Goal: Task Accomplishment & Management: Use online tool/utility

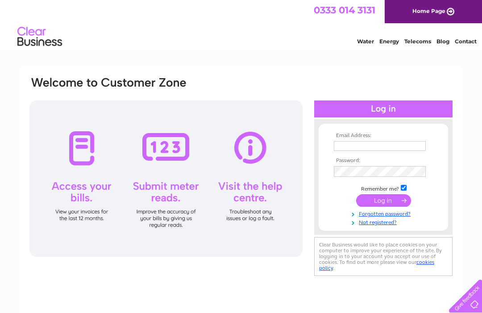
click at [399, 142] on input "text" at bounding box center [380, 146] width 92 height 10
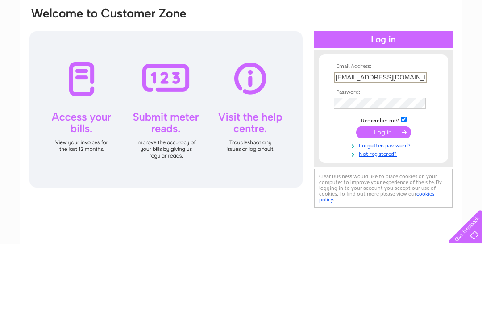
type input "[EMAIL_ADDRESS][DOMAIN_NAME]"
click at [385, 195] on input "submit" at bounding box center [383, 201] width 55 height 12
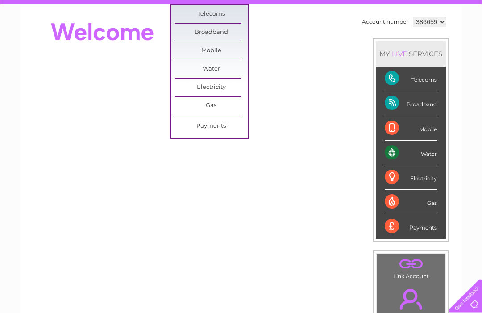
scroll to position [79, 0]
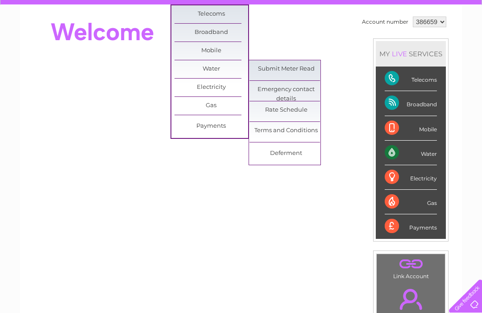
click at [295, 68] on link "Submit Meter Read" at bounding box center [286, 69] width 74 height 18
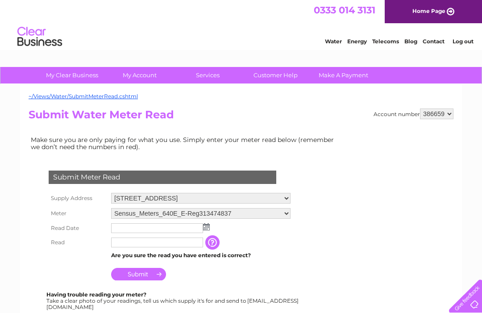
scroll to position [3, 0]
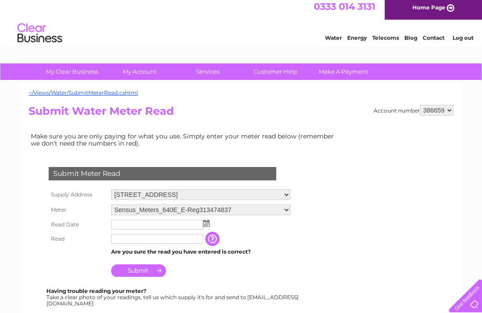
click at [208, 224] on img at bounding box center [206, 223] width 7 height 7
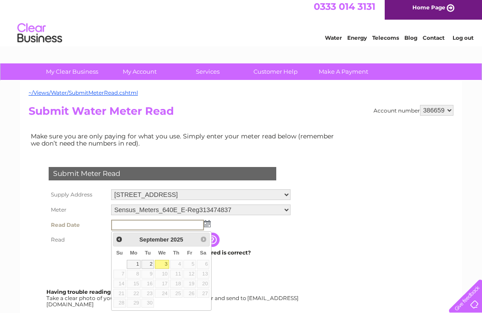
click at [165, 265] on link "3" at bounding box center [162, 264] width 14 height 9
type input "2025/09/03"
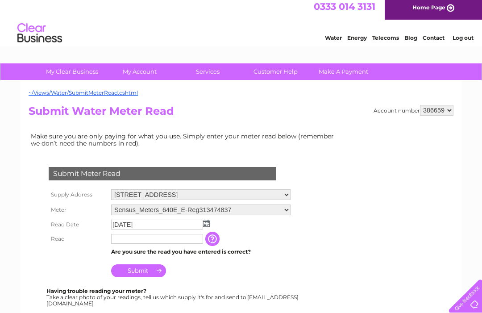
click at [169, 238] on input "text" at bounding box center [157, 239] width 92 height 10
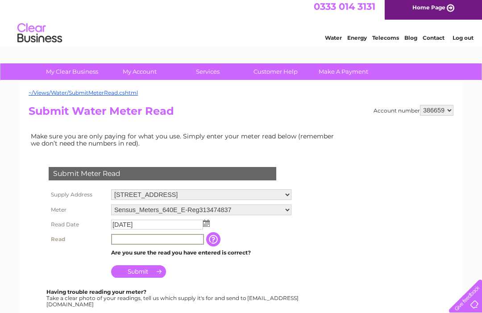
scroll to position [3, 0]
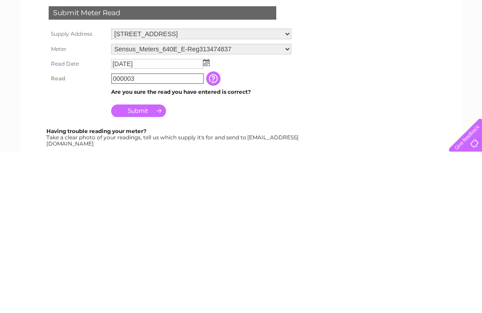
type input "000003"
click at [149, 265] on input "Submit" at bounding box center [138, 271] width 55 height 12
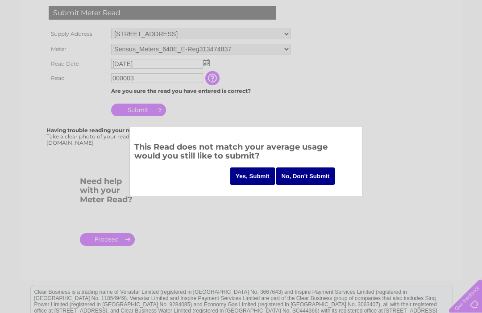
click at [251, 177] on input "Yes, Submit" at bounding box center [252, 175] width 45 height 17
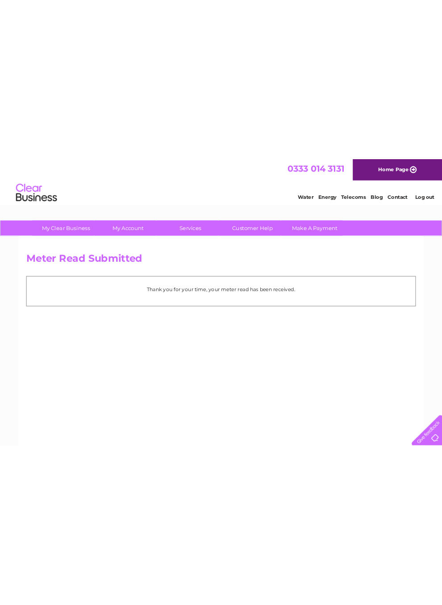
scroll to position [0, 41]
